Goal: Task Accomplishment & Management: Manage account settings

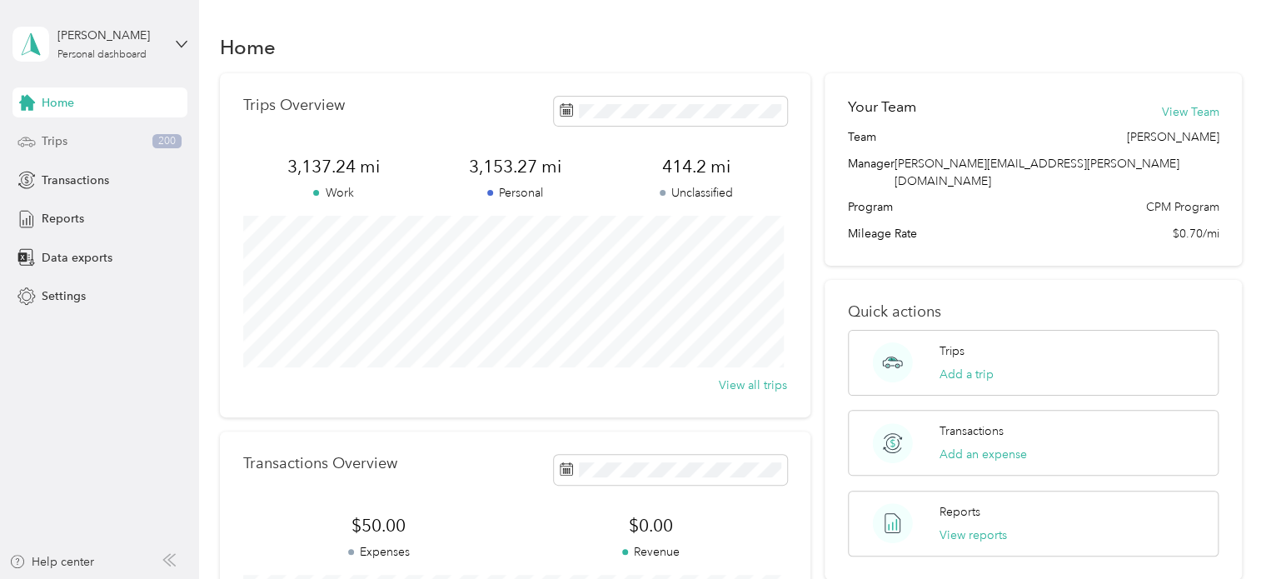
click at [77, 139] on div "Trips 200" at bounding box center [99, 142] width 175 height 30
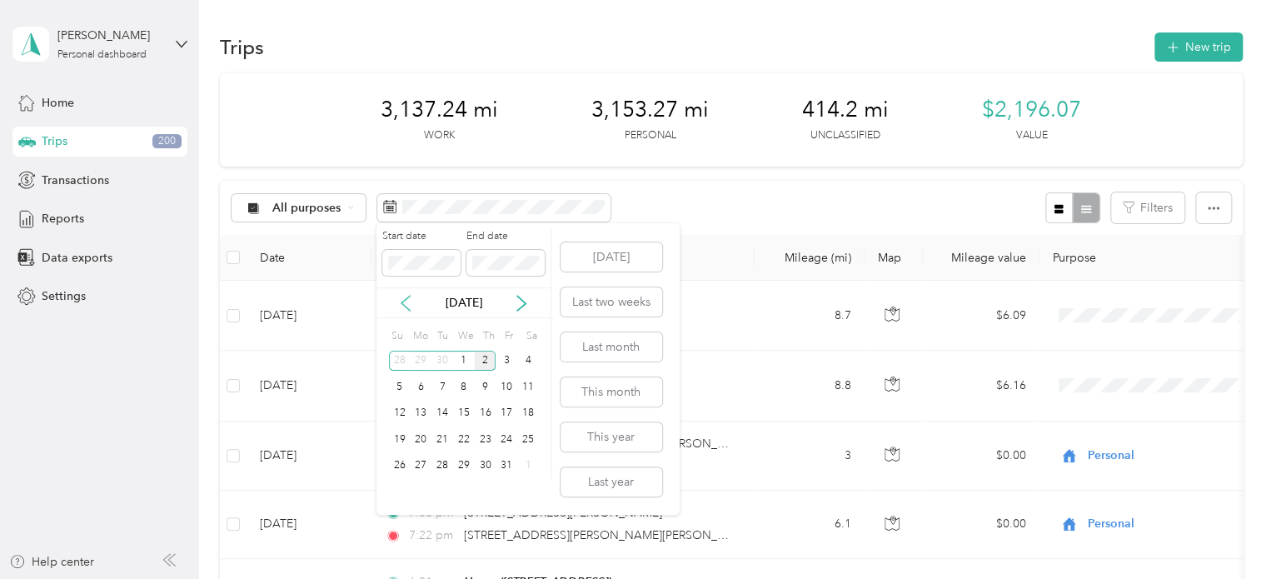
click at [406, 305] on icon at bounding box center [405, 303] width 17 height 17
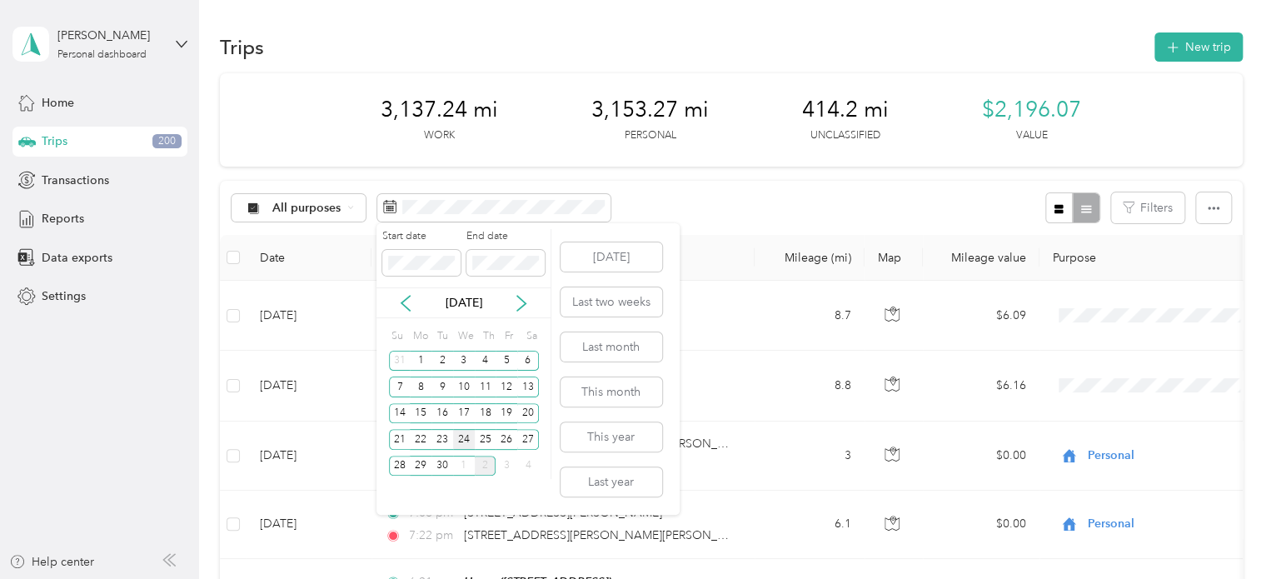
click at [464, 442] on div "24" at bounding box center [464, 439] width 22 height 21
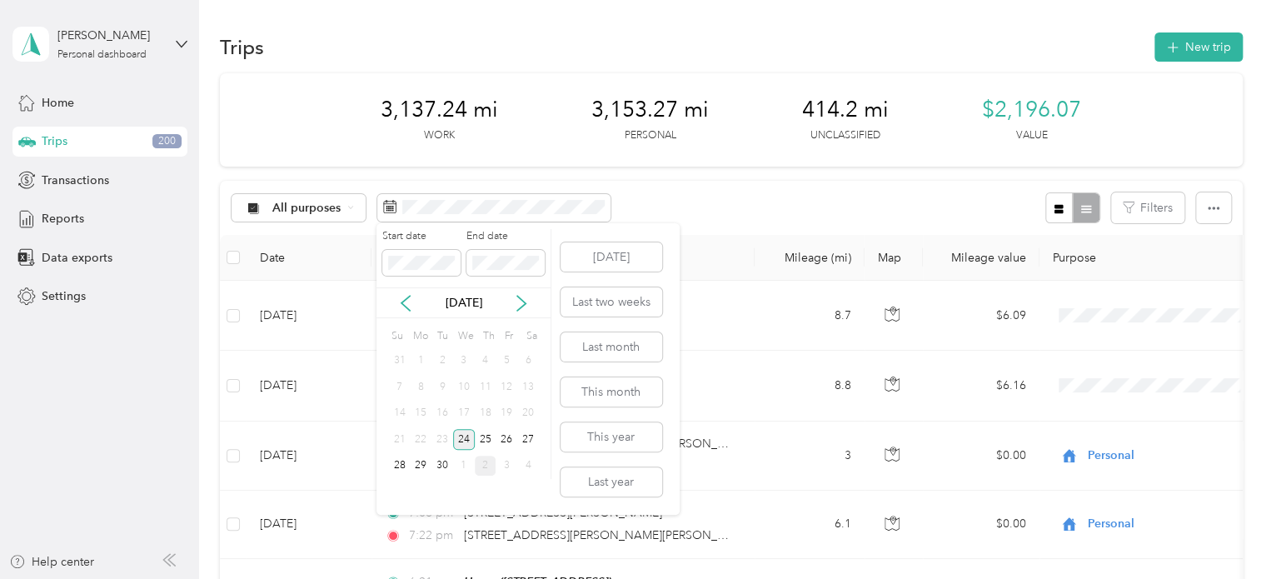
click at [464, 442] on div "24" at bounding box center [464, 439] width 22 height 21
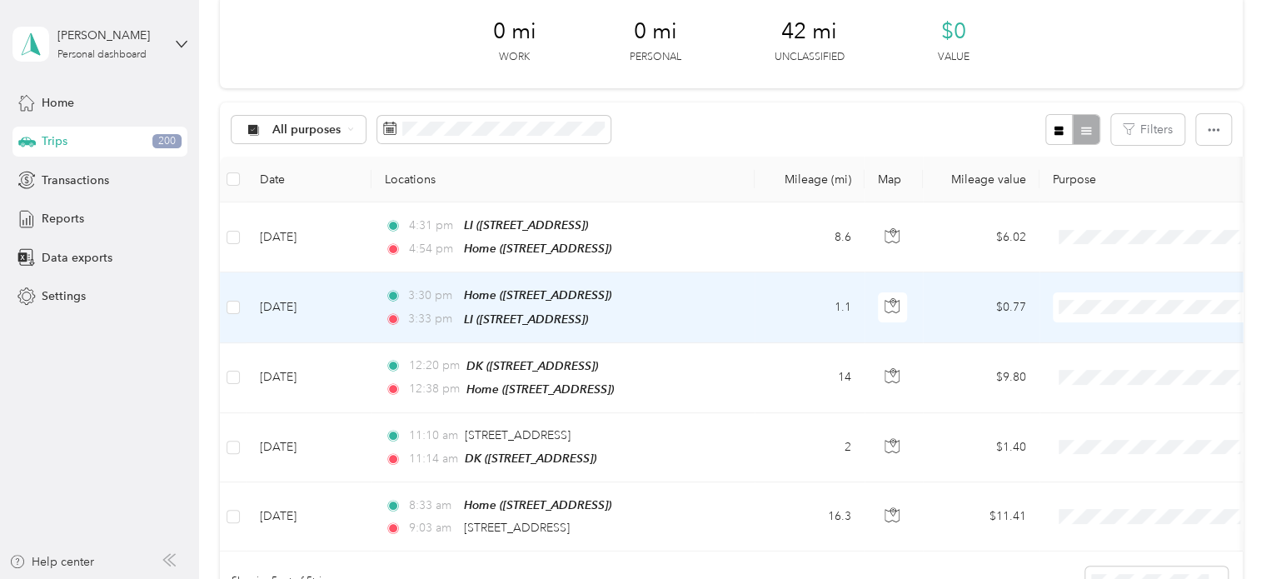
scroll to position [167, 0]
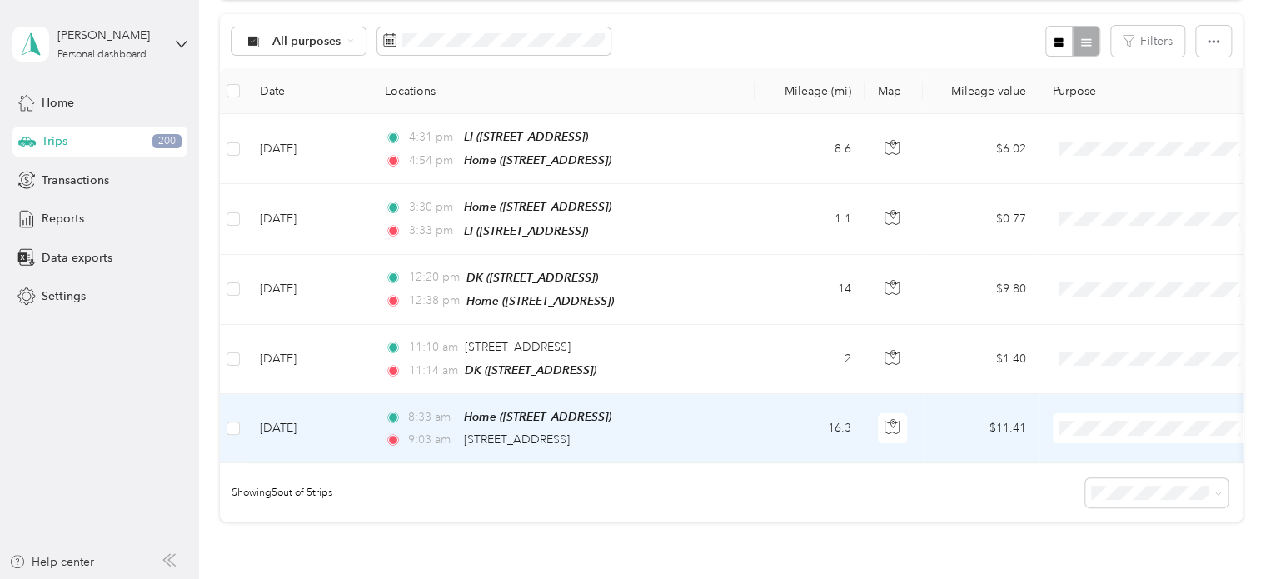
click at [1120, 482] on span "Personal" at bounding box center [1170, 480] width 154 height 17
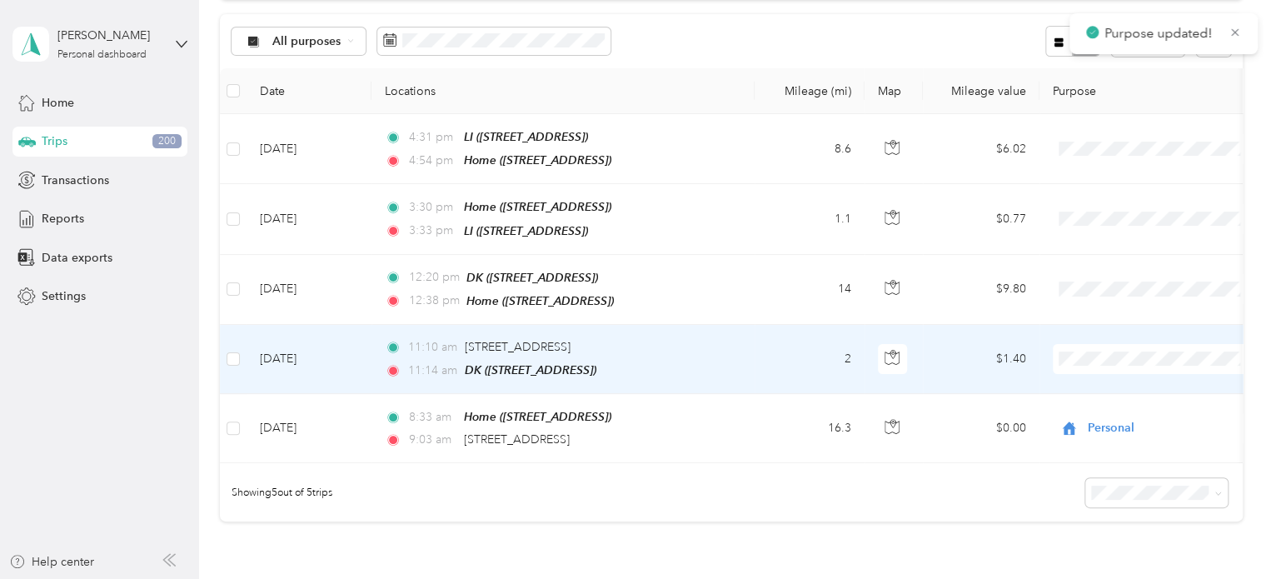
click at [1118, 384] on span "Cuyahoga DD" at bounding box center [1170, 383] width 154 height 17
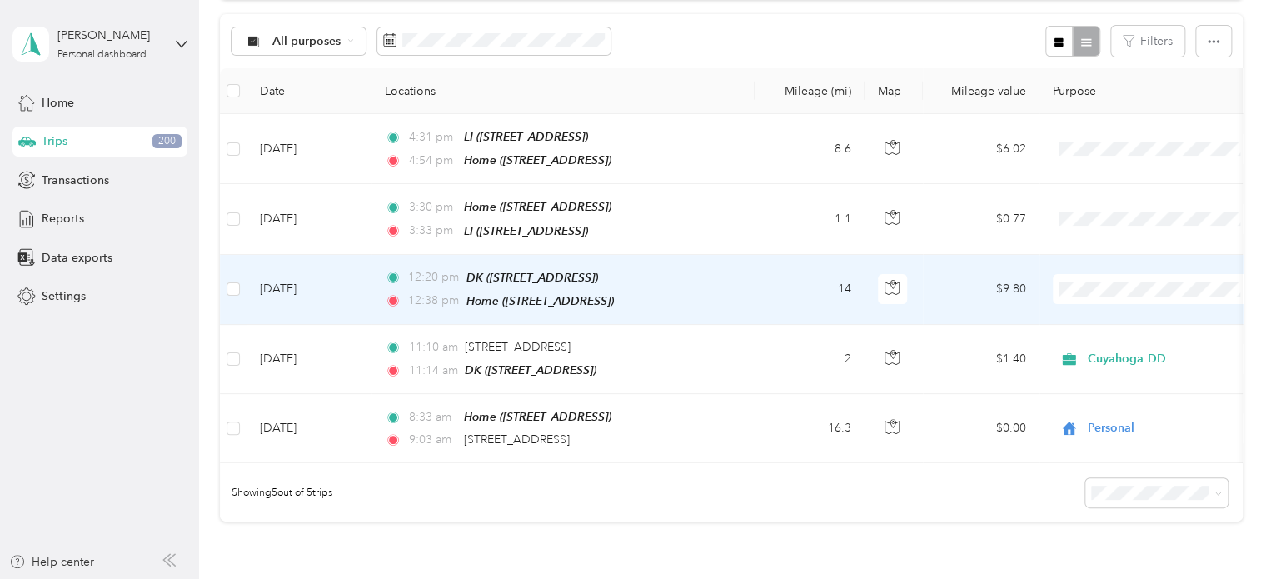
click at [1144, 321] on li "Cuyahoga DD" at bounding box center [1156, 312] width 207 height 29
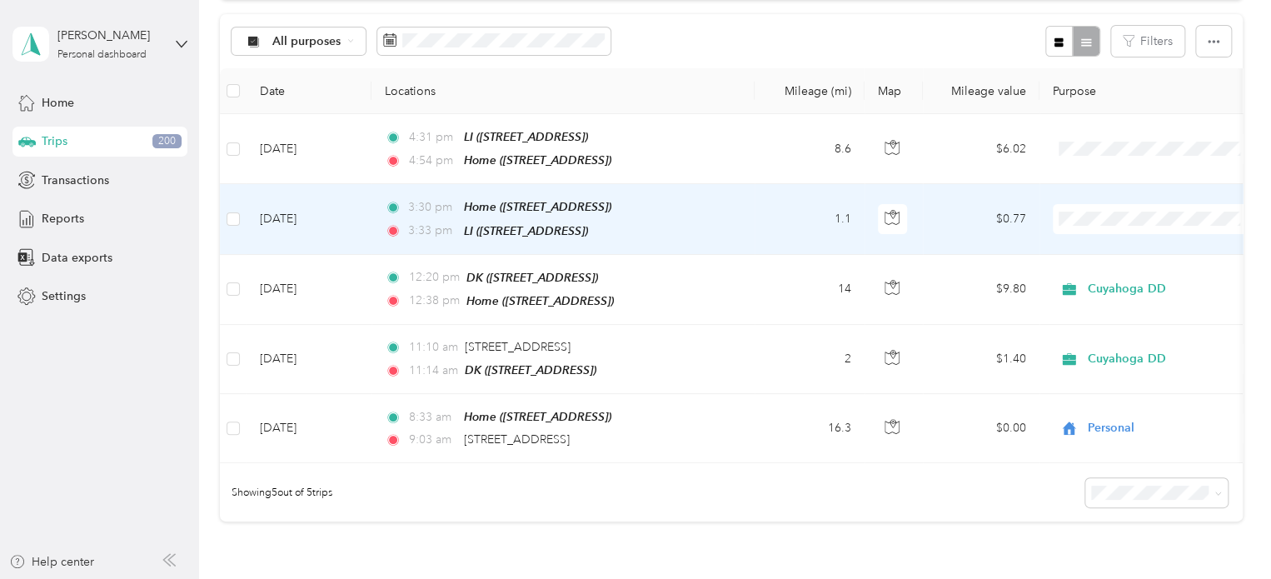
click at [1099, 204] on span at bounding box center [1156, 219] width 207 height 30
click at [1108, 239] on span "Cuyahoga DD" at bounding box center [1170, 246] width 154 height 17
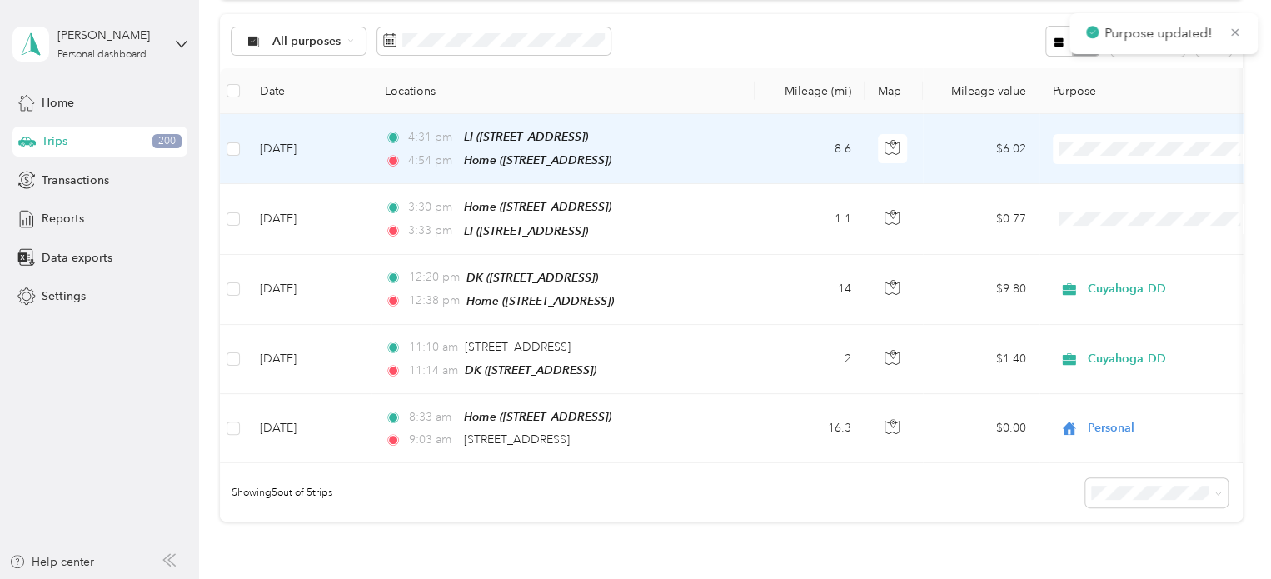
click at [1118, 203] on span "Personal" at bounding box center [1170, 207] width 154 height 17
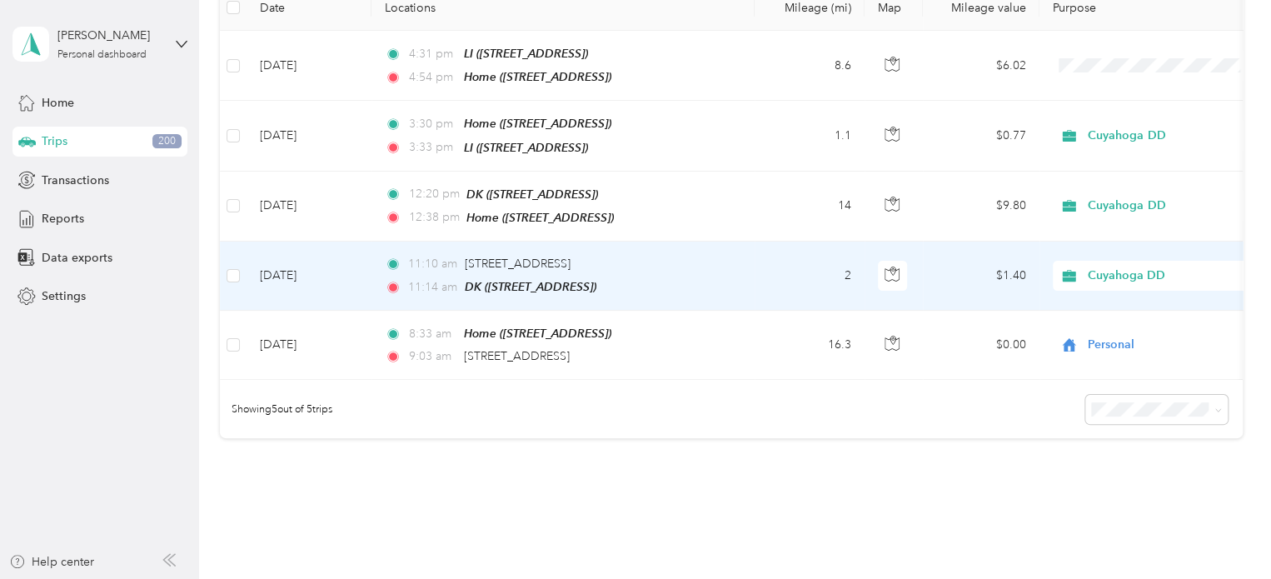
scroll to position [0, 0]
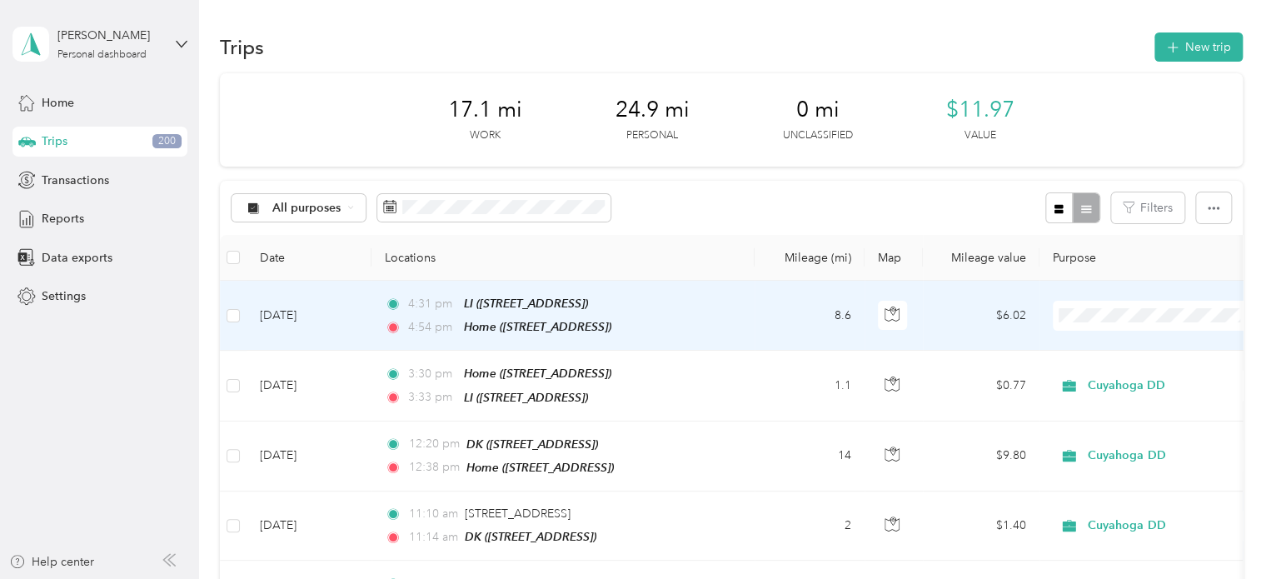
click at [1122, 366] on span "Personal" at bounding box center [1170, 374] width 154 height 17
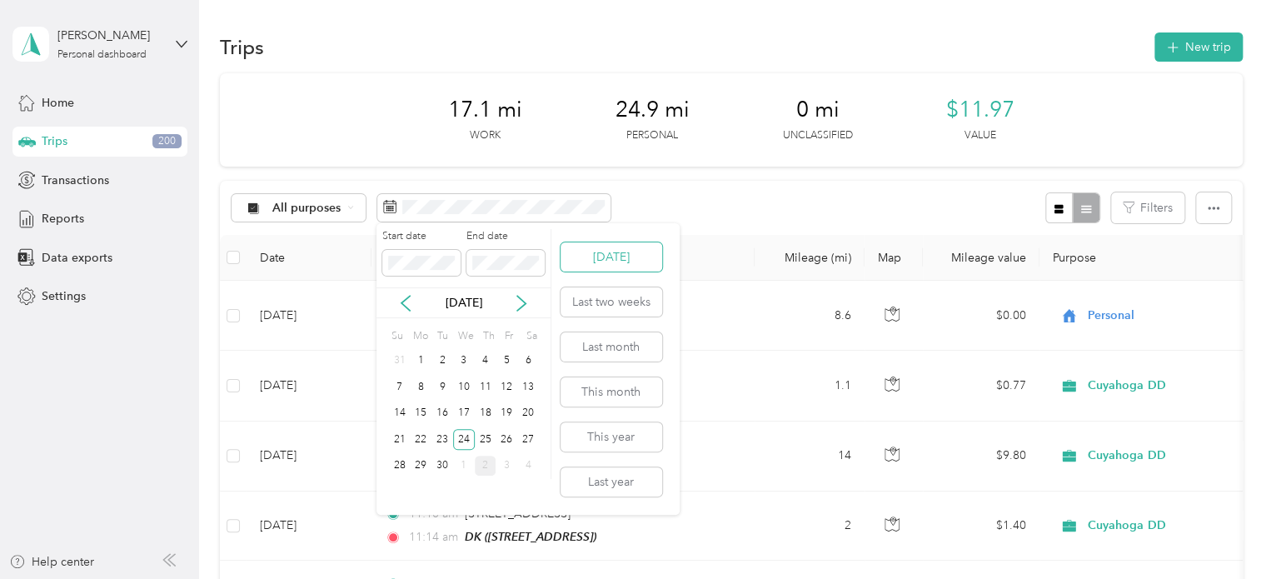
click at [606, 253] on button "[DATE]" at bounding box center [611, 256] width 102 height 29
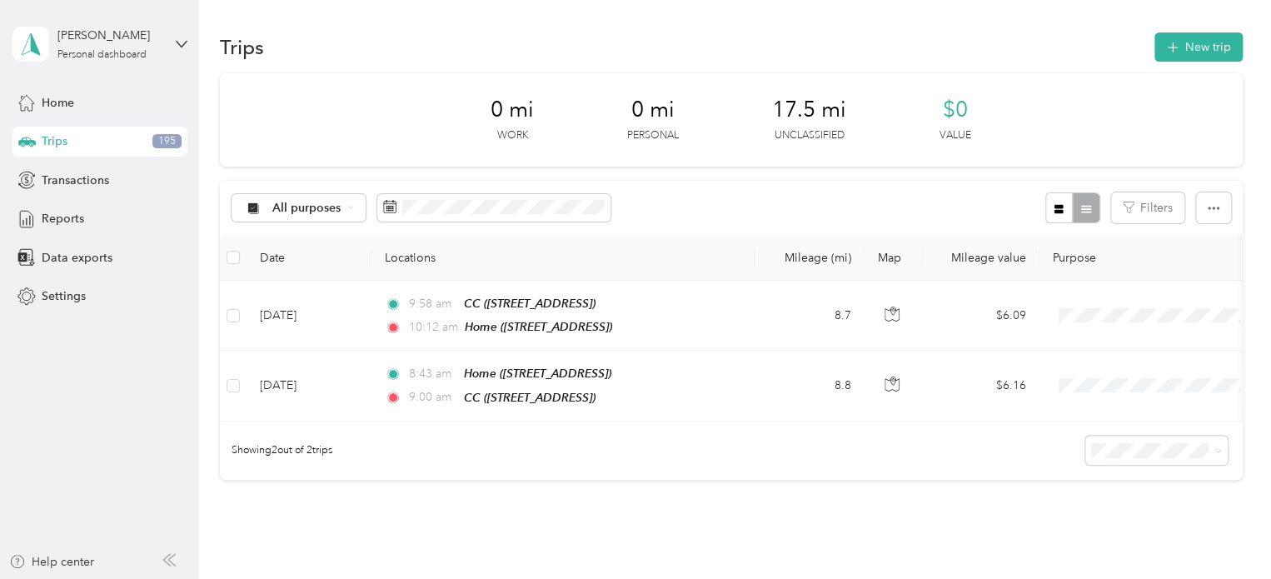
scroll to position [83, 0]
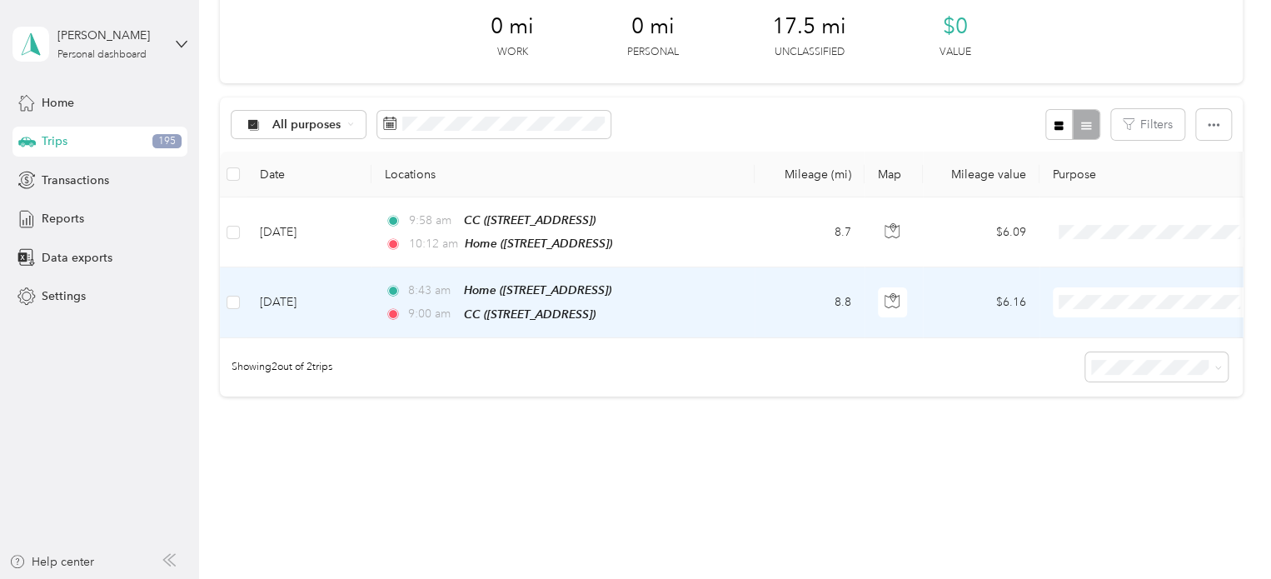
click at [1107, 351] on span "Personal" at bounding box center [1170, 359] width 154 height 17
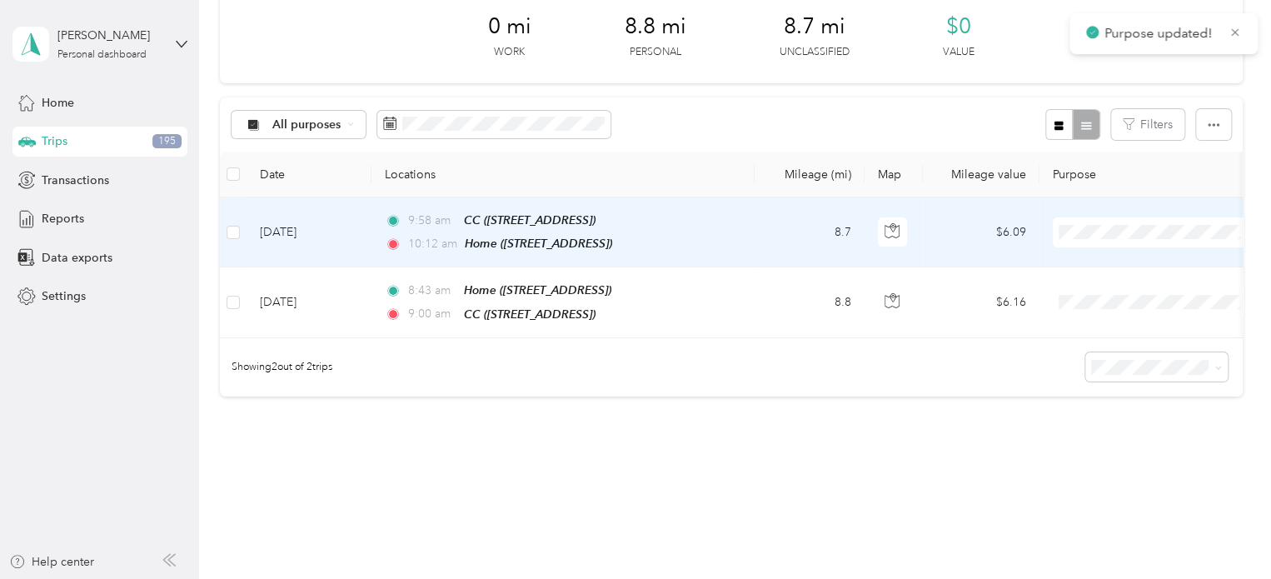
click at [1121, 266] on span "Cuyahoga DD" at bounding box center [1170, 261] width 154 height 17
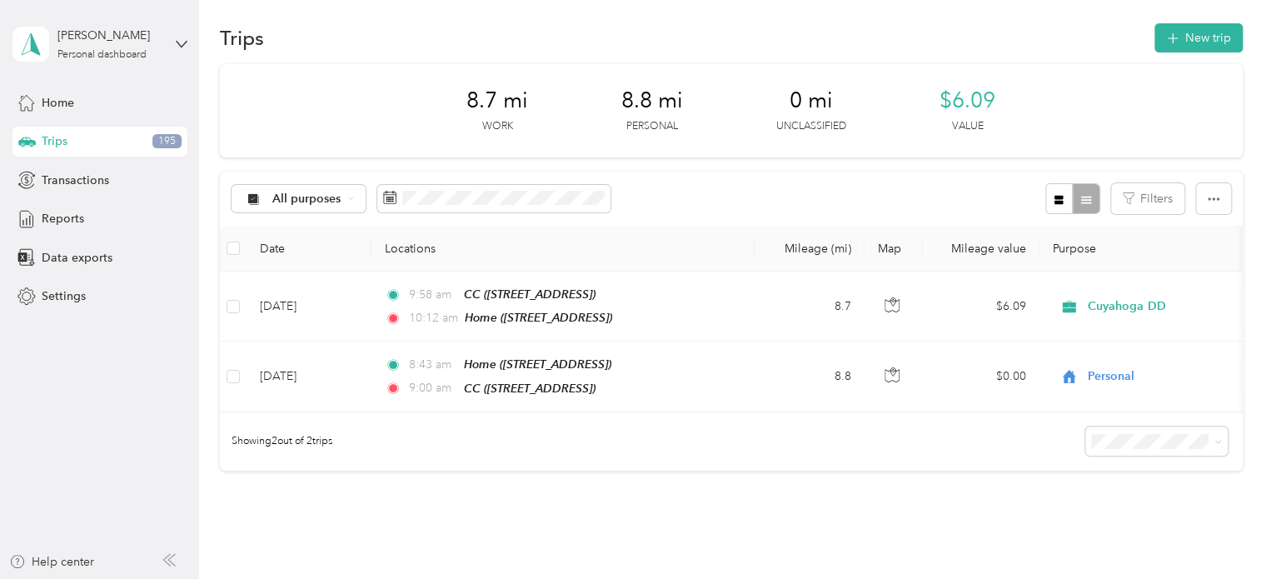
scroll to position [0, 0]
